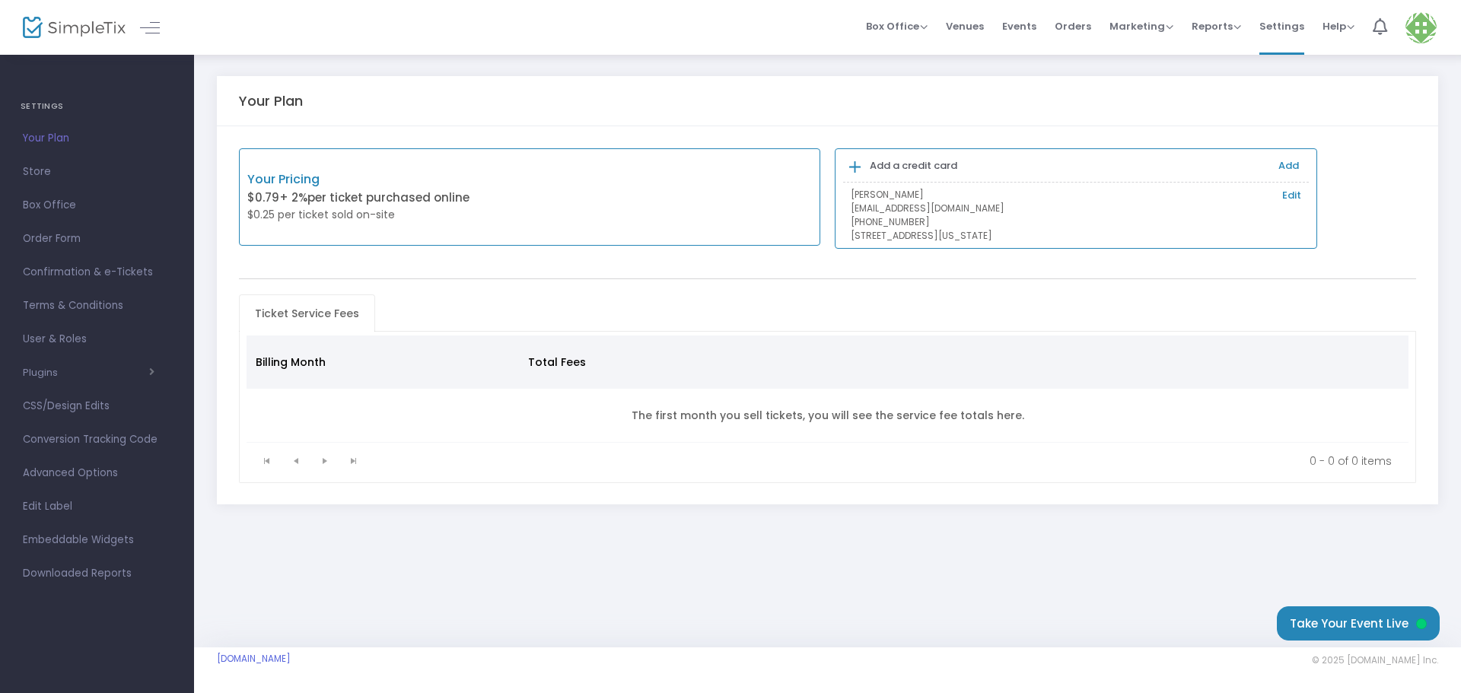
click at [1302, 194] on div "Charlie Rasmann Edit rockfordplayersguild@gmail.com (815) 262-9752 1119 North A…" at bounding box center [1076, 215] width 466 height 55
click at [1292, 197] on link "Edit" at bounding box center [1291, 195] width 19 height 15
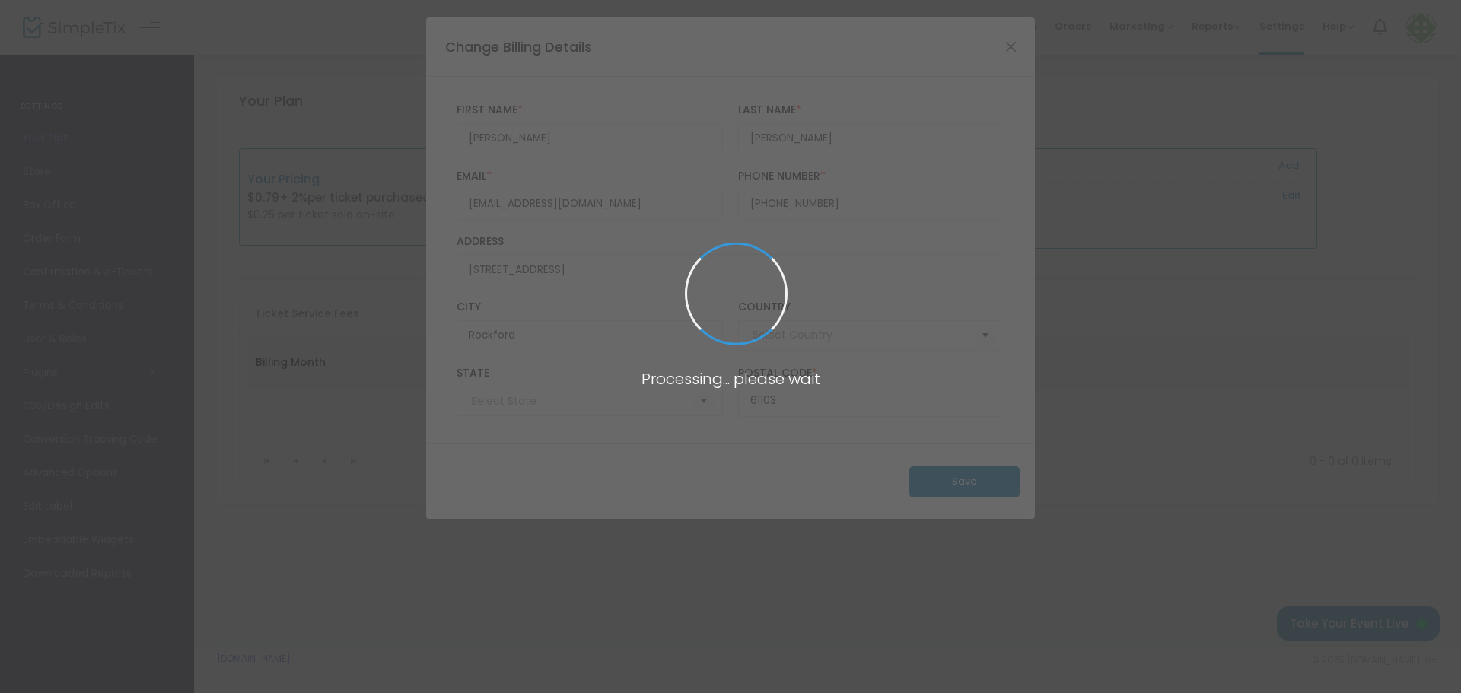
type input "United States"
type input "Illinois"
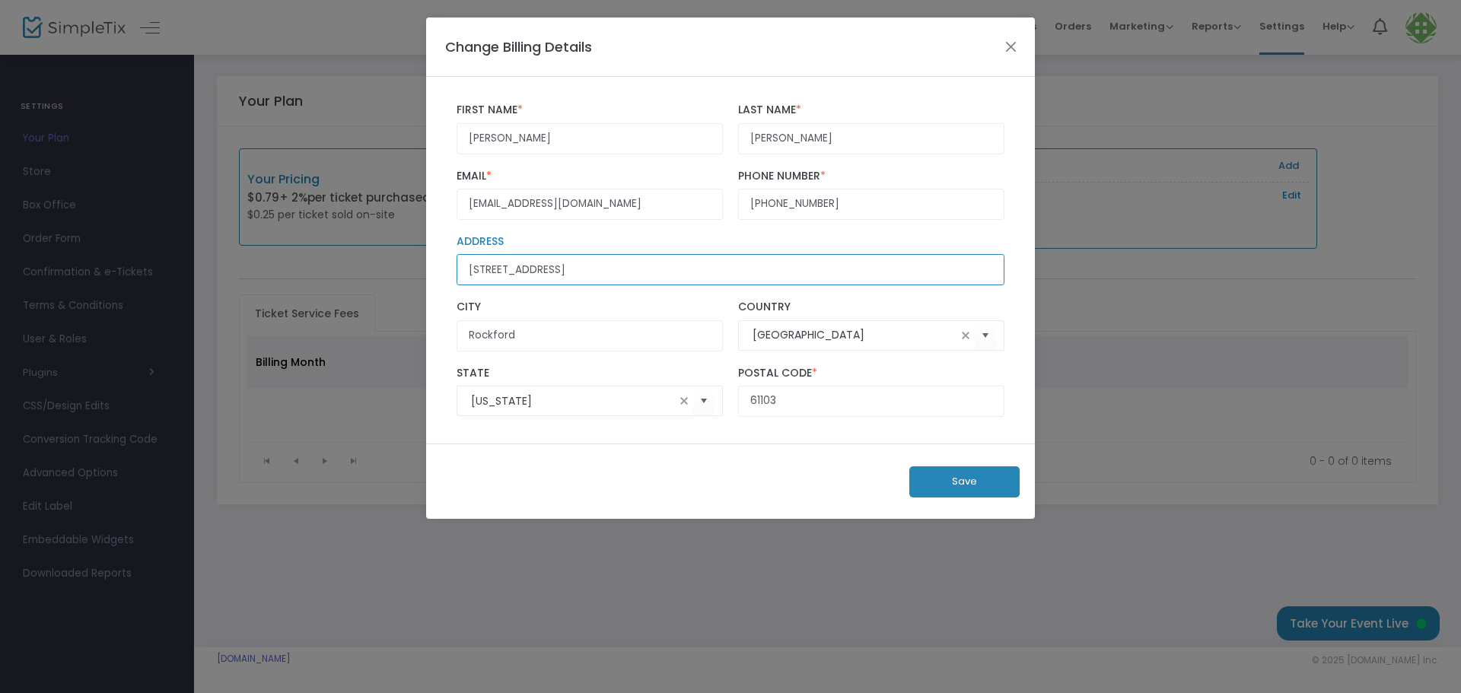
click at [548, 282] on input "1119 North Ave" at bounding box center [731, 269] width 548 height 31
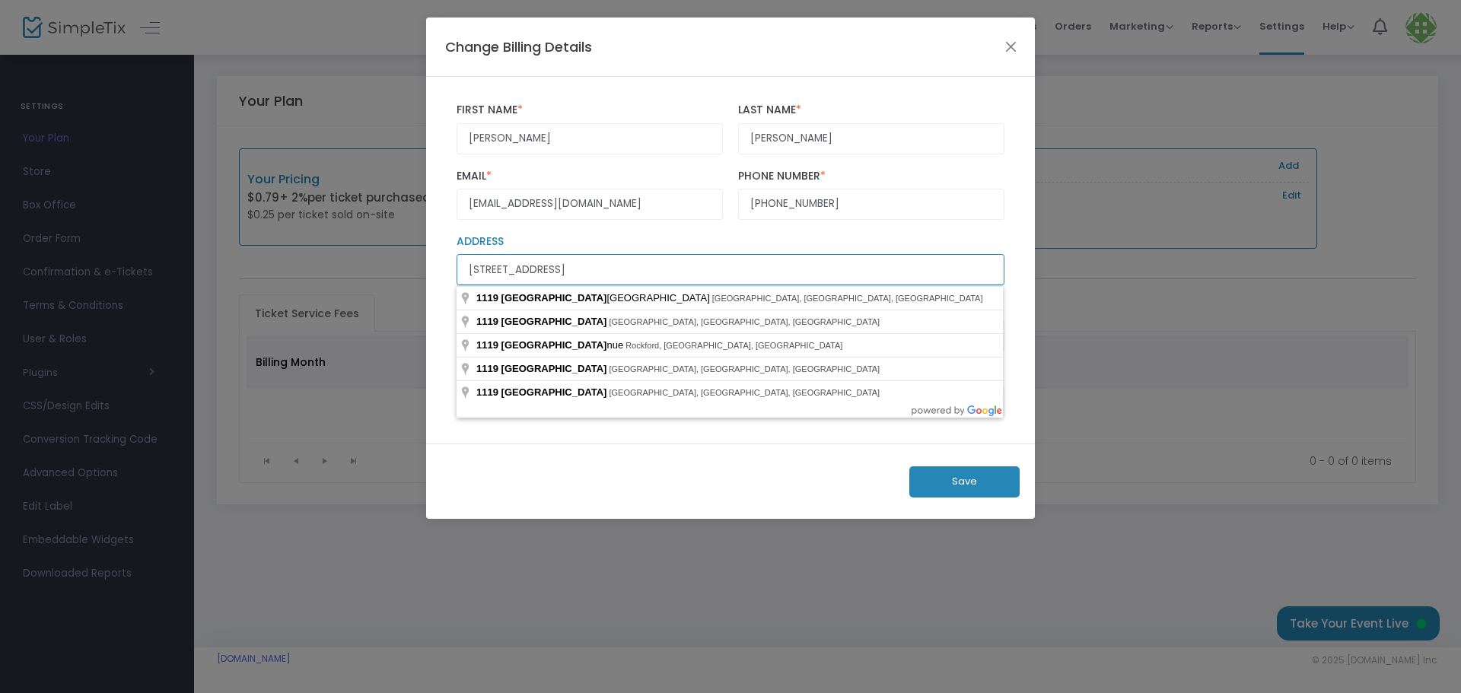
drag, startPoint x: 562, startPoint y: 268, endPoint x: 313, endPoint y: 247, distance: 249.7
click at [313, 247] on ngb-modal-window "Change Billing Details Charlie First Name * First Name is required. Rasmann Las…" at bounding box center [730, 346] width 1461 height 693
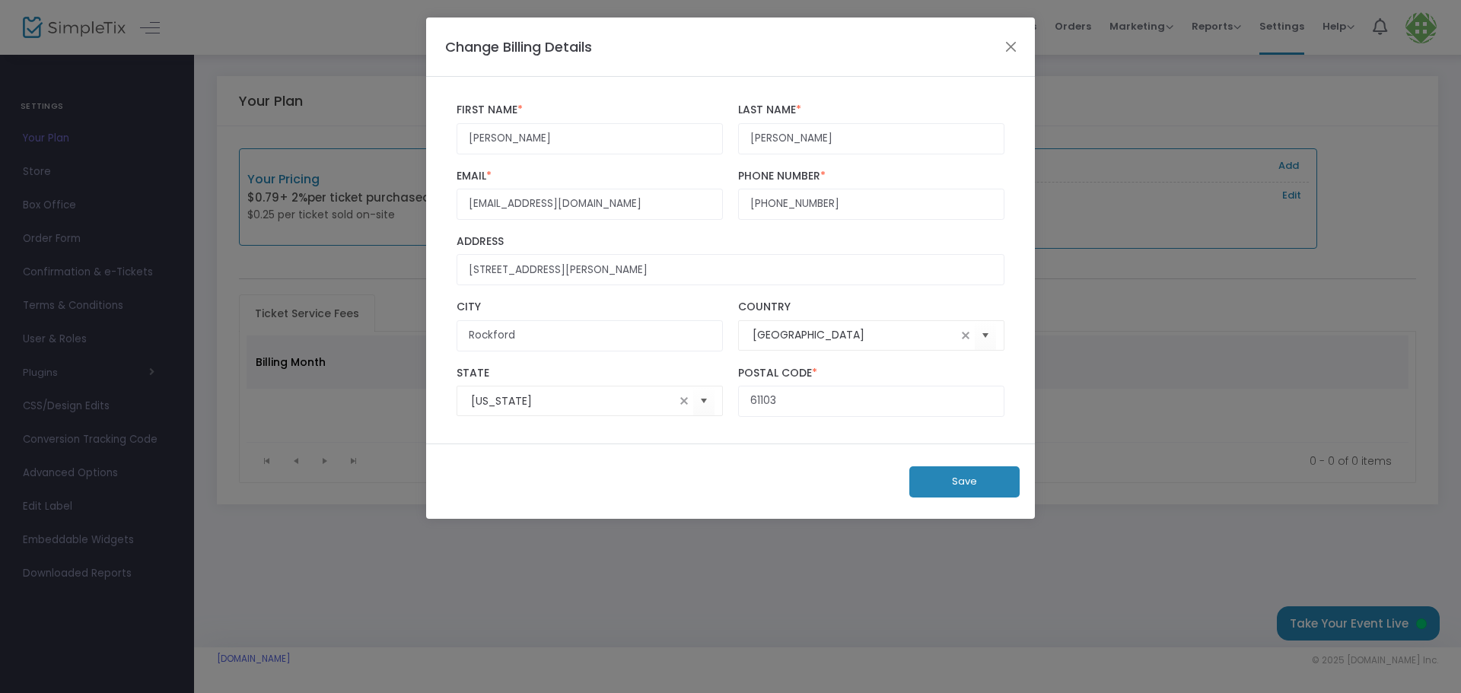
type input "10859 Meadowsweet Lane"
type input "Roscoe"
type input "61073"
click at [505, 297] on div "Roscoe City United States Country" at bounding box center [730, 325] width 563 height 65
drag, startPoint x: 577, startPoint y: 204, endPoint x: 441, endPoint y: 204, distance: 135.5
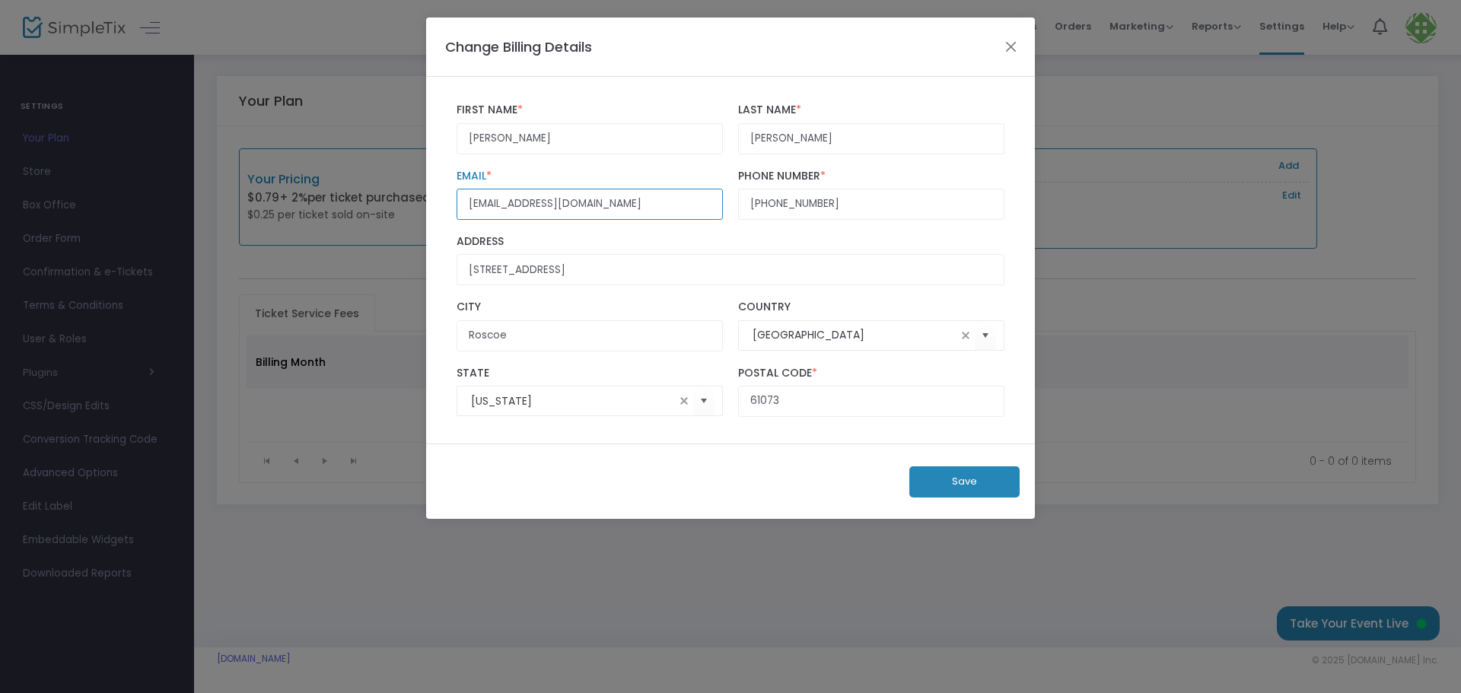
click at [441, 204] on div "Charlie First Name * First Name is required. Rasmann Last Name * Last Name is r…" at bounding box center [730, 260] width 609 height 367
type input "charlierasmann@gmail.com"
click at [648, 477] on div "Save" at bounding box center [730, 481] width 609 height 75
click at [951, 489] on button "Save" at bounding box center [964, 482] width 110 height 31
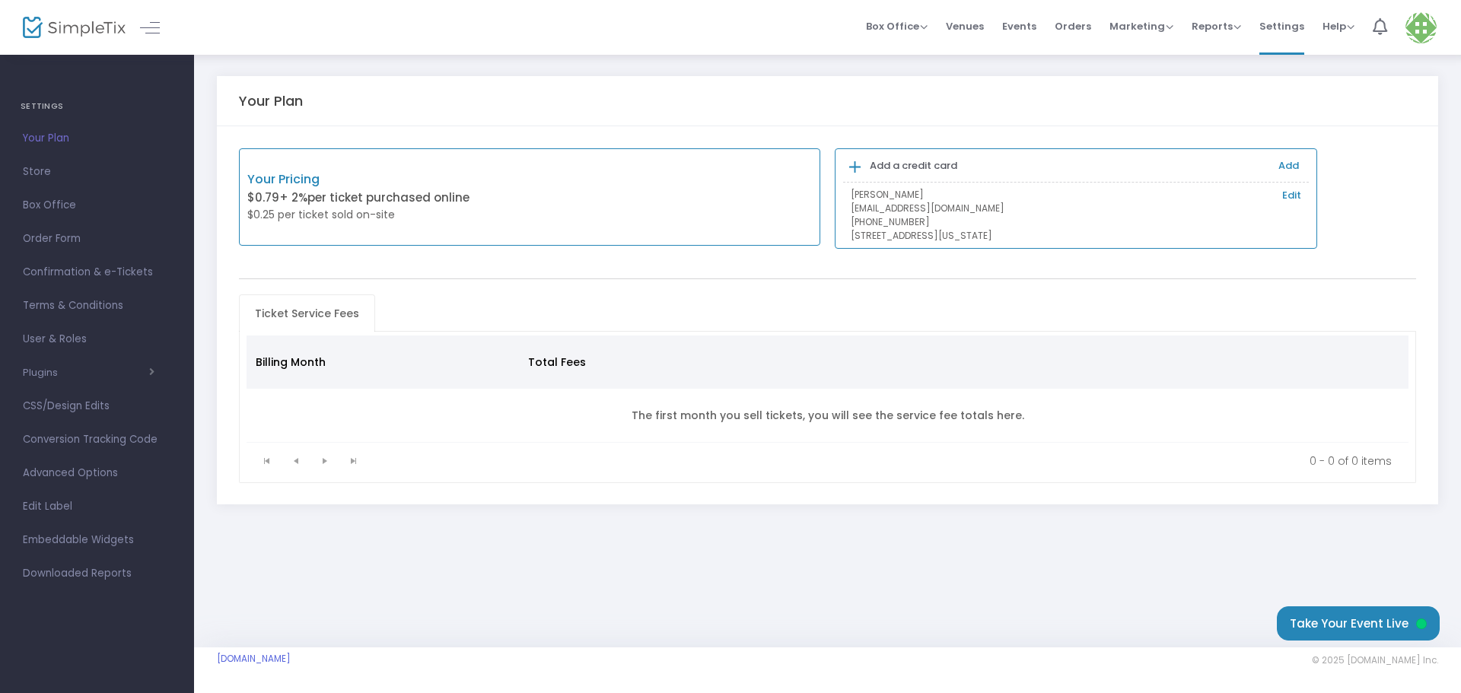
click at [282, 199] on span "+ 2%" at bounding box center [293, 197] width 28 height 16
click at [949, 209] on p "[EMAIL_ADDRESS][DOMAIN_NAME]" at bounding box center [1076, 209] width 451 height 14
click at [937, 195] on p "Charlie Rasmann Edit" at bounding box center [1076, 195] width 451 height 14
click at [1292, 196] on link "Edit" at bounding box center [1291, 195] width 19 height 15
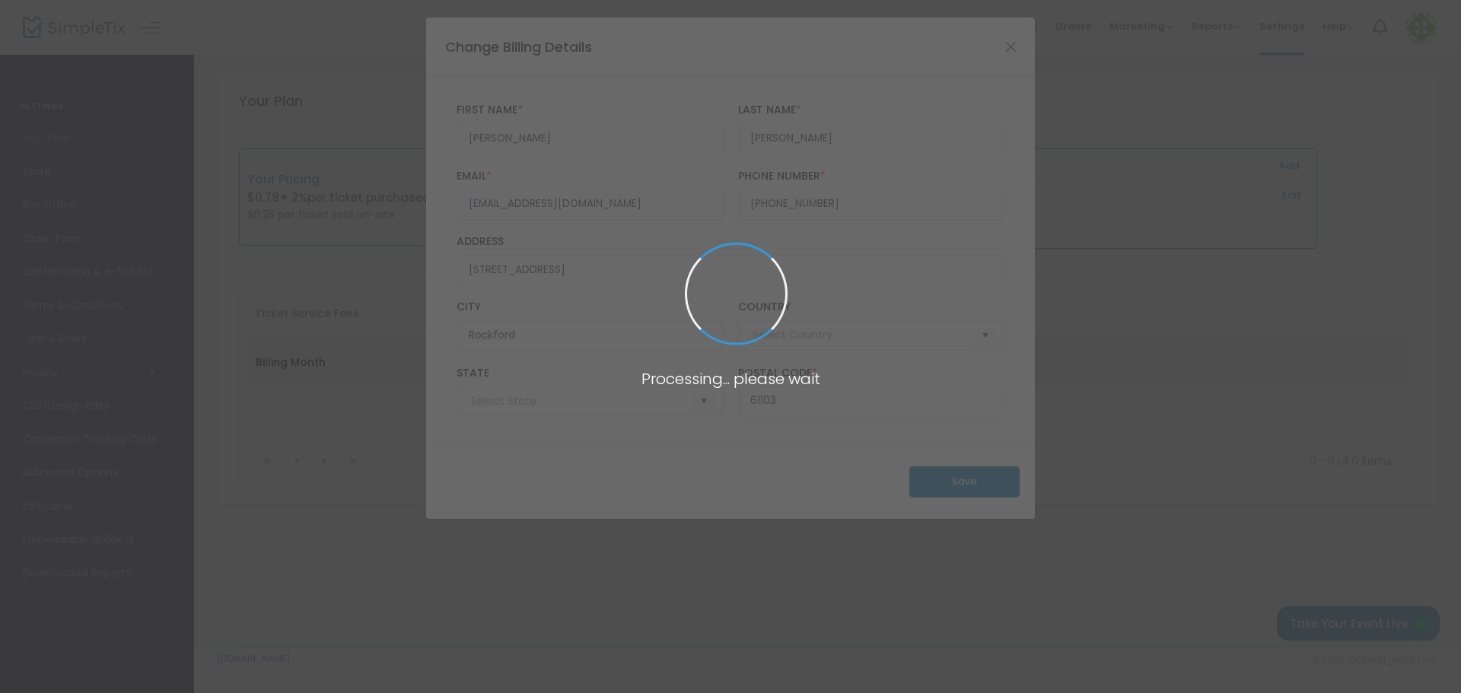
type input "United States"
type input "Illinois"
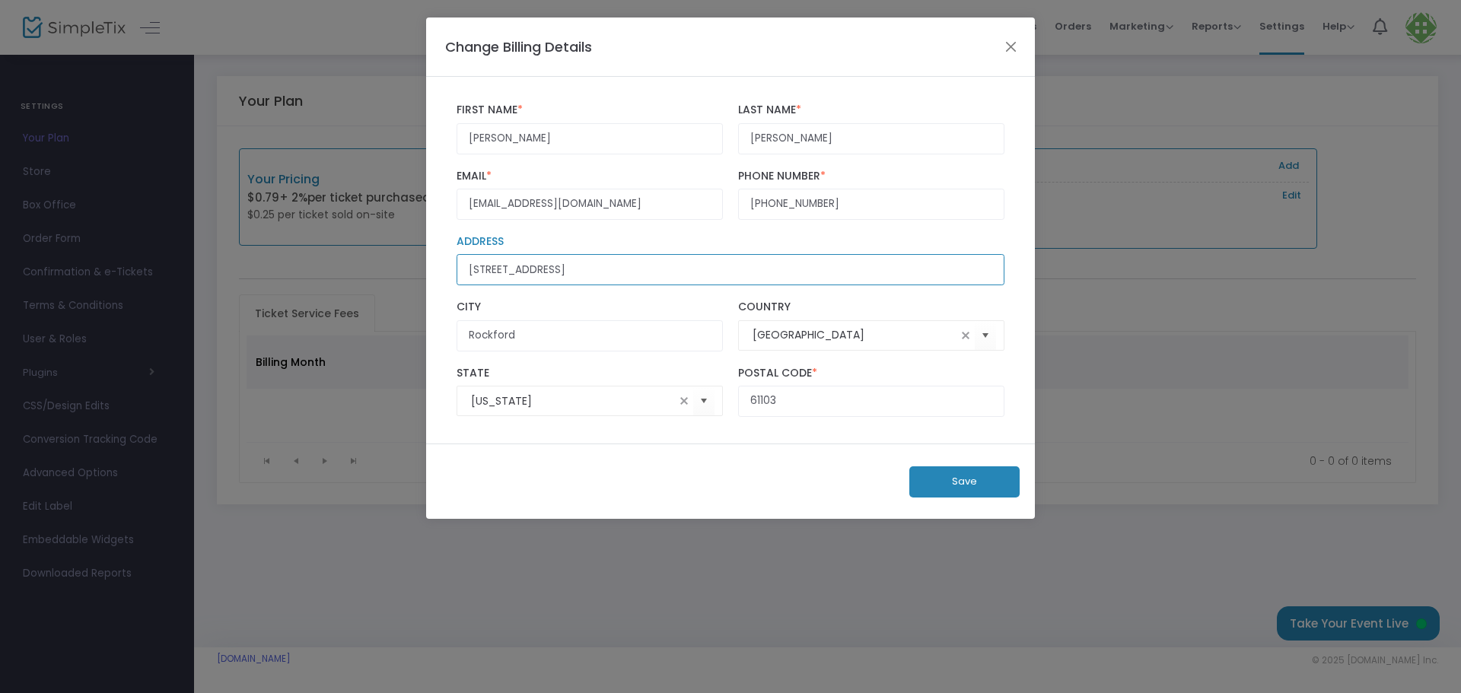
click at [555, 268] on input "1119 North Ave" at bounding box center [731, 269] width 548 height 31
click at [1005, 46] on button "Close" at bounding box center [1012, 47] width 20 height 20
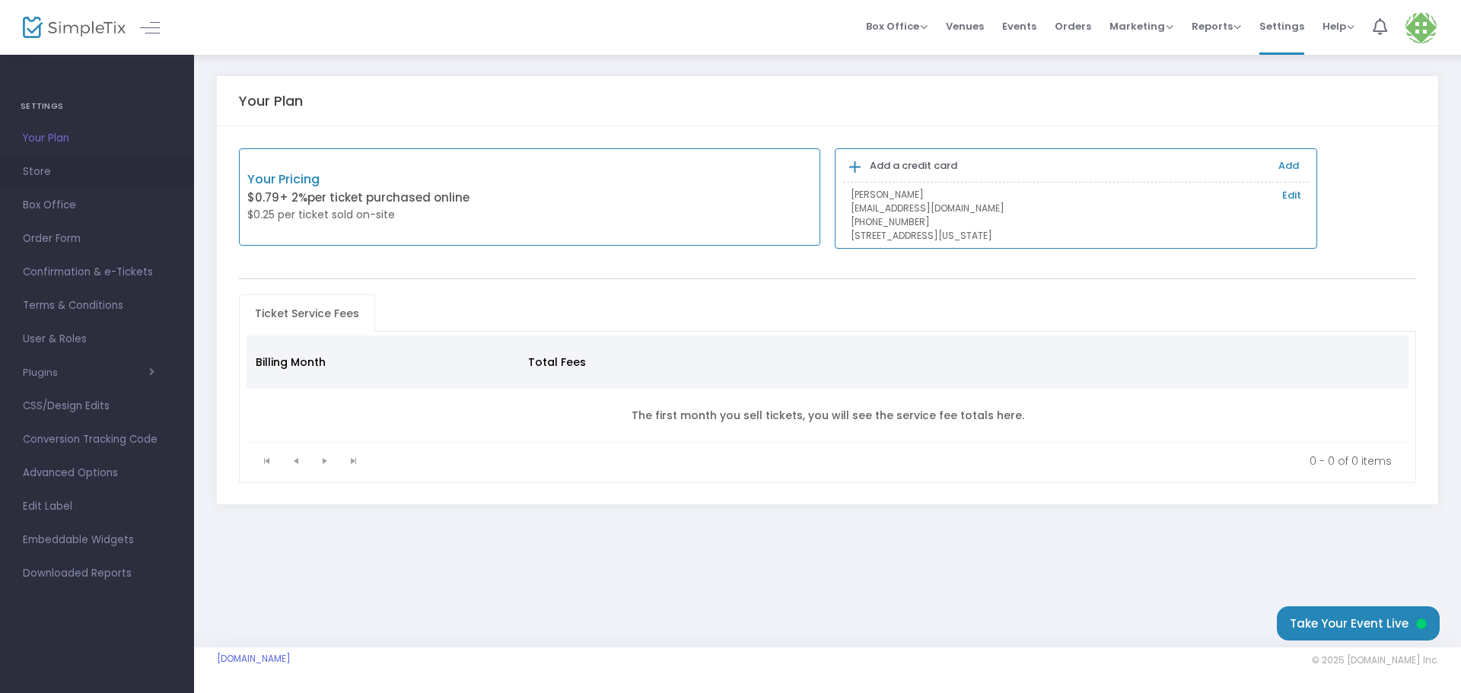
click at [50, 173] on span "Store" at bounding box center [97, 172] width 148 height 20
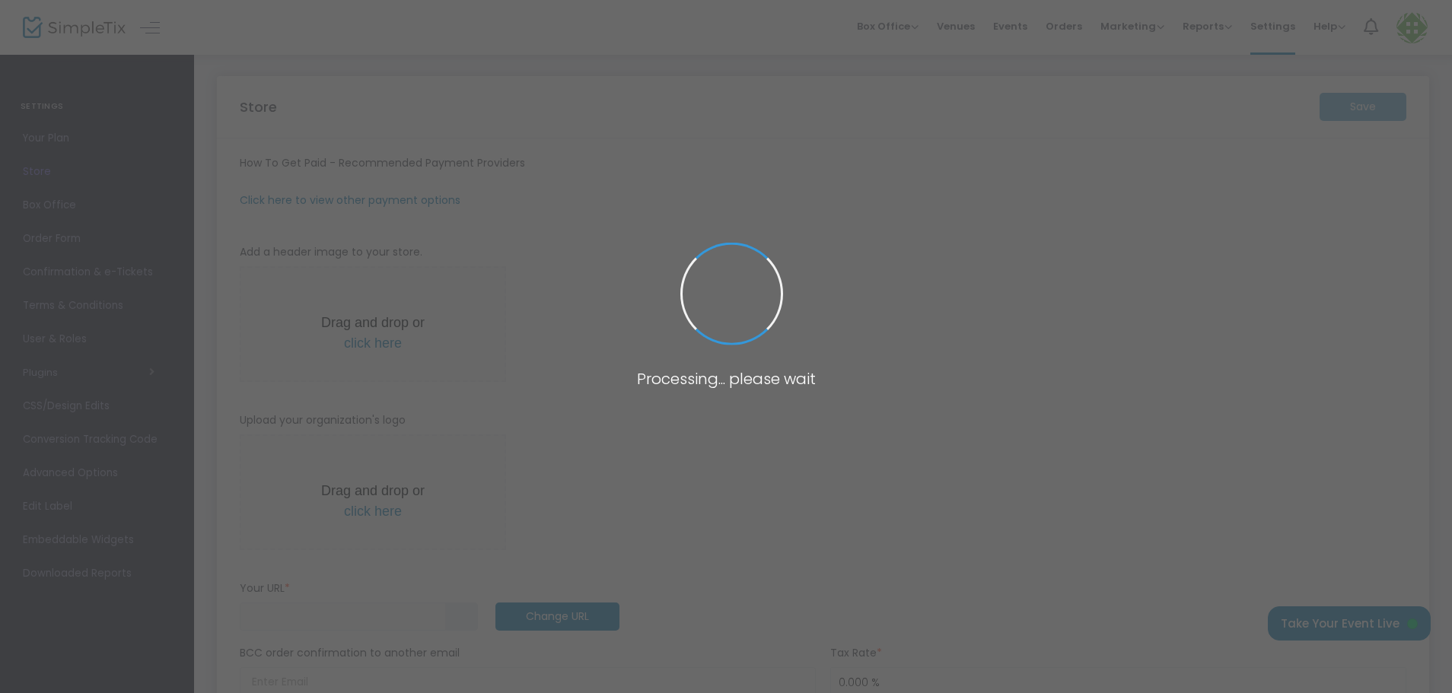
type input "https://RockfordPlayersGuild"
radio input "false"
radio input "true"
type input "Rockford Players Guild"
type input "+1 815-262-9752"
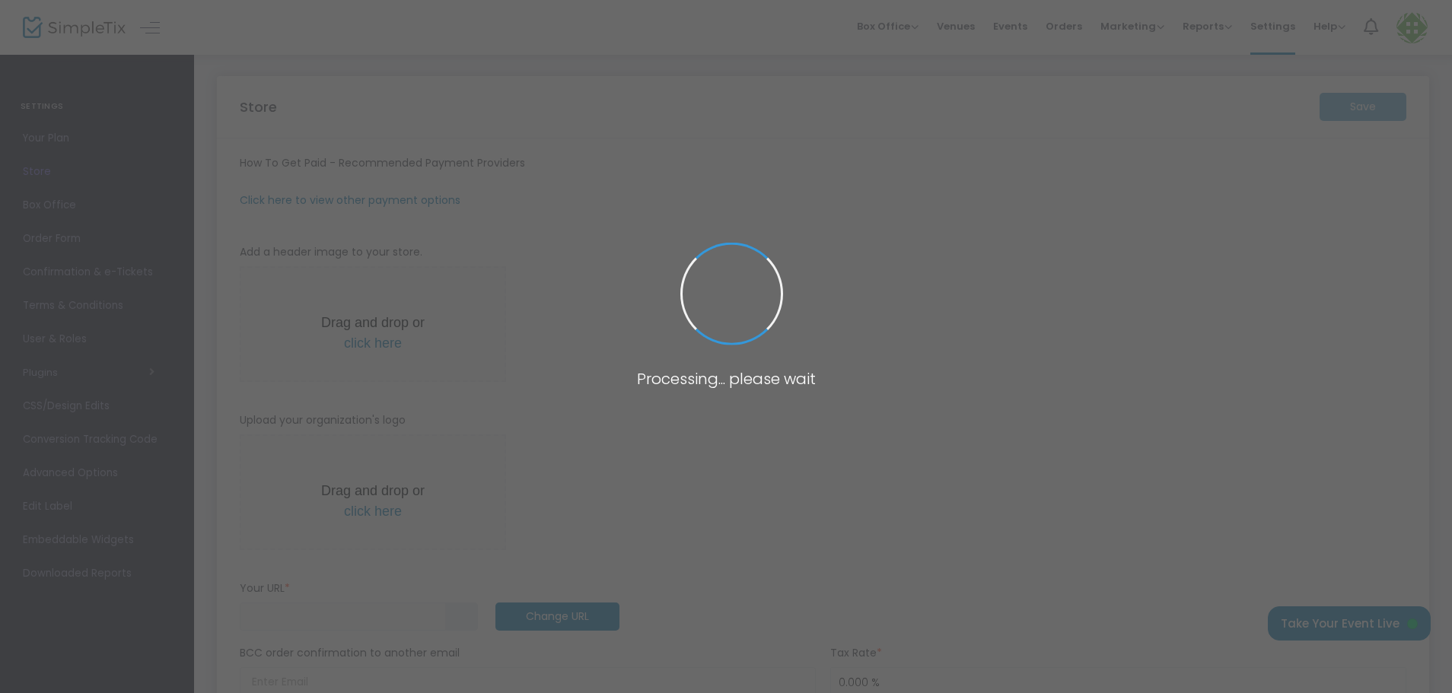
type input "[EMAIL_ADDRESS][DOMAIN_NAME]"
type input "facebook.com/rockfordplayersguild"
type input "rockfordplayersguild"
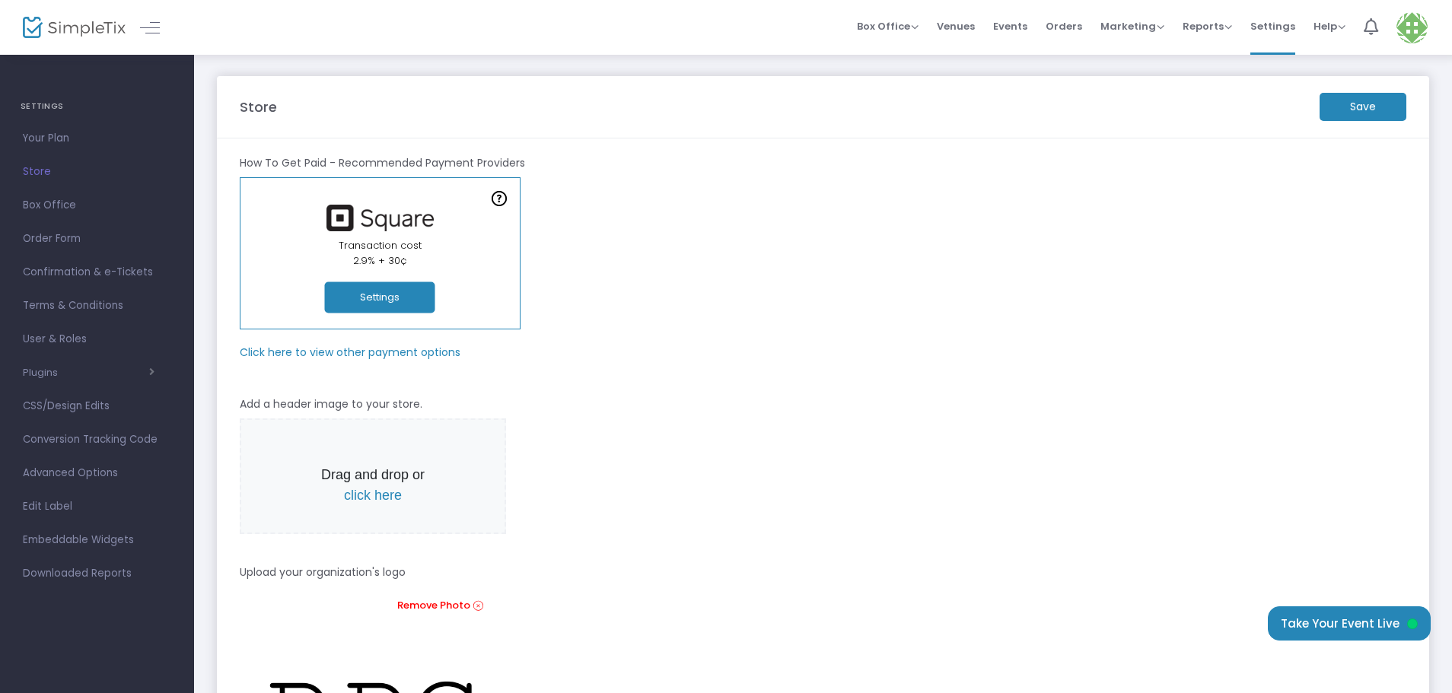
click at [353, 350] on m-panel-subtitle "Click here to view other payment options" at bounding box center [350, 353] width 221 height 16
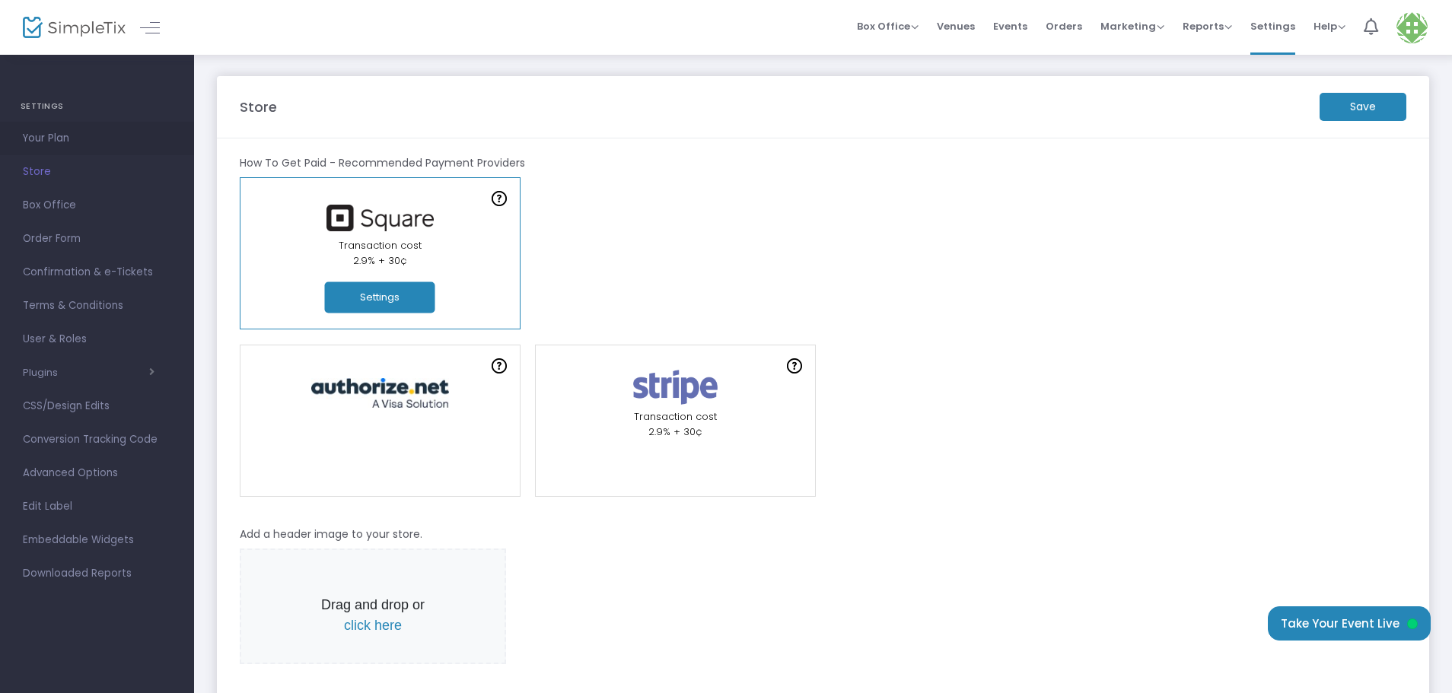
click at [53, 139] on span "Your Plan" at bounding box center [97, 139] width 148 height 20
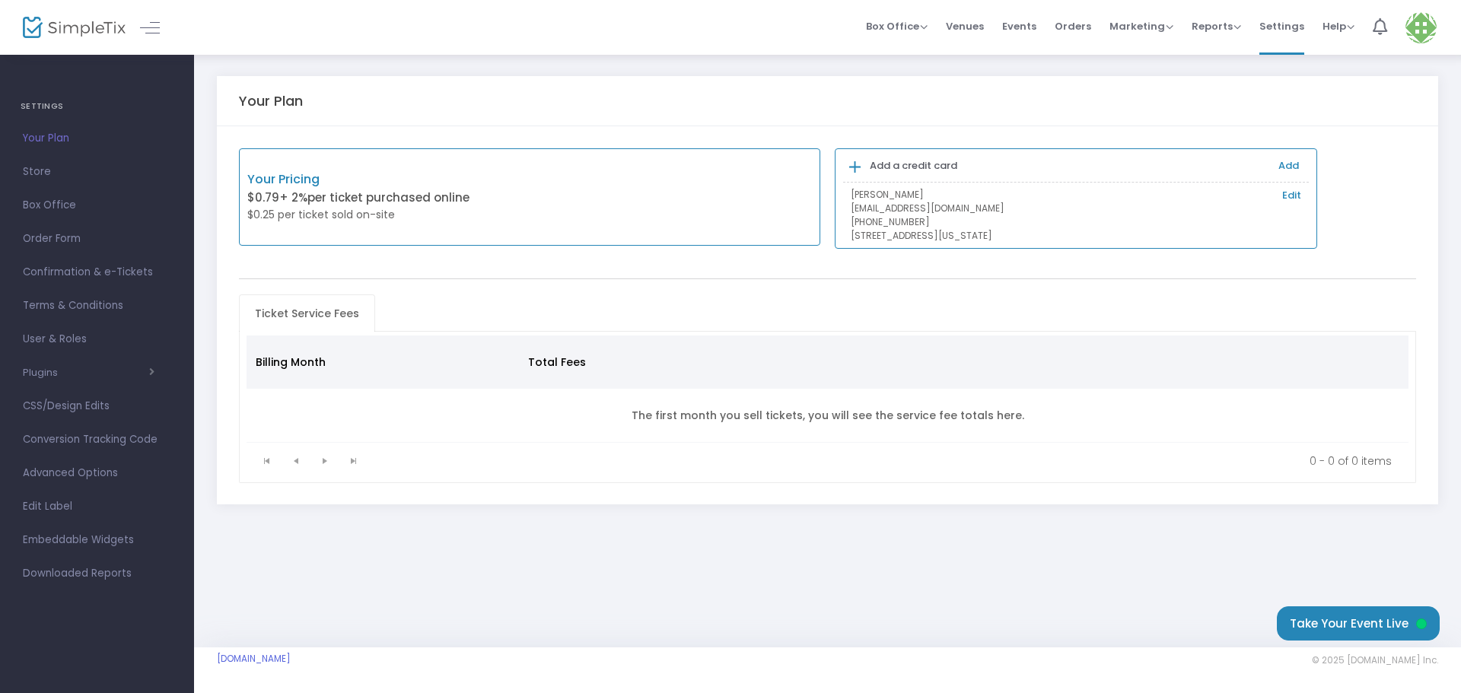
click at [107, 26] on img at bounding box center [74, 28] width 103 height 22
